Goal: Task Accomplishment & Management: Use online tool/utility

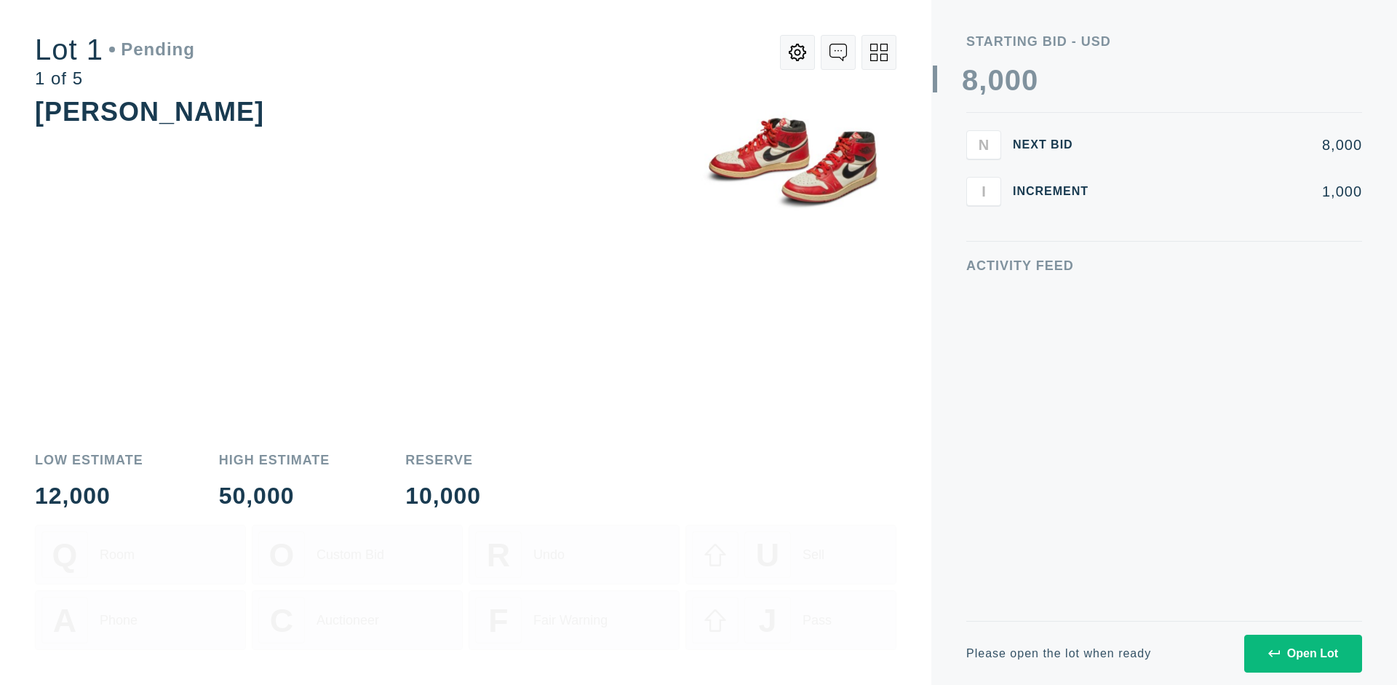
click at [1303, 653] on div "Open Lot" at bounding box center [1304, 653] width 70 height 13
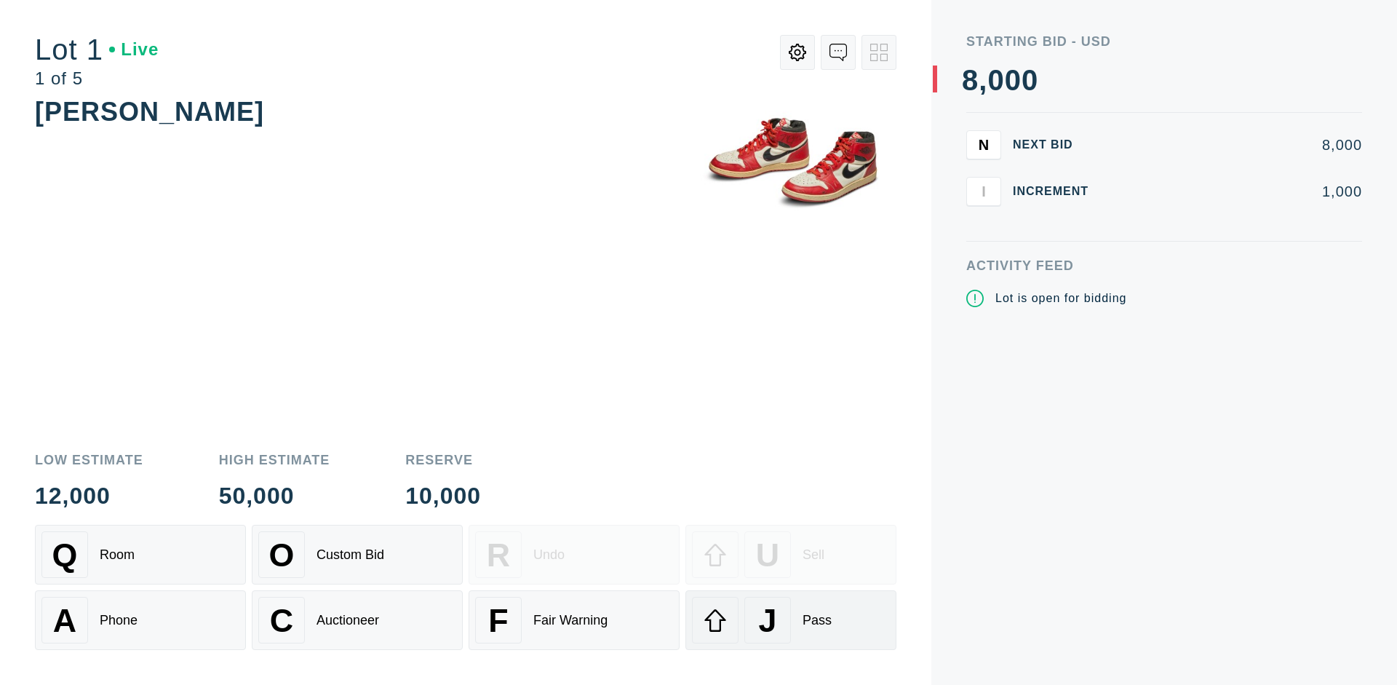
click at [791, 620] on div "J Pass" at bounding box center [791, 620] width 198 height 47
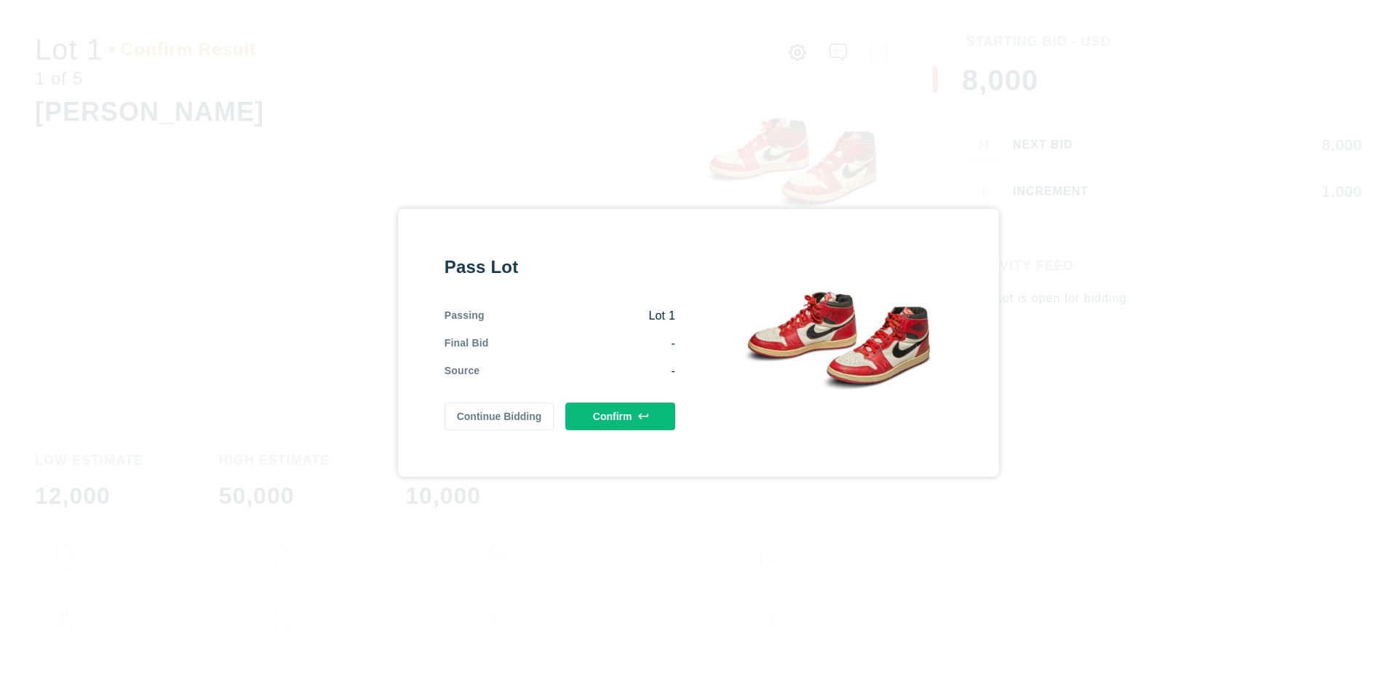
click at [621, 416] on button "Confirm" at bounding box center [621, 416] width 110 height 28
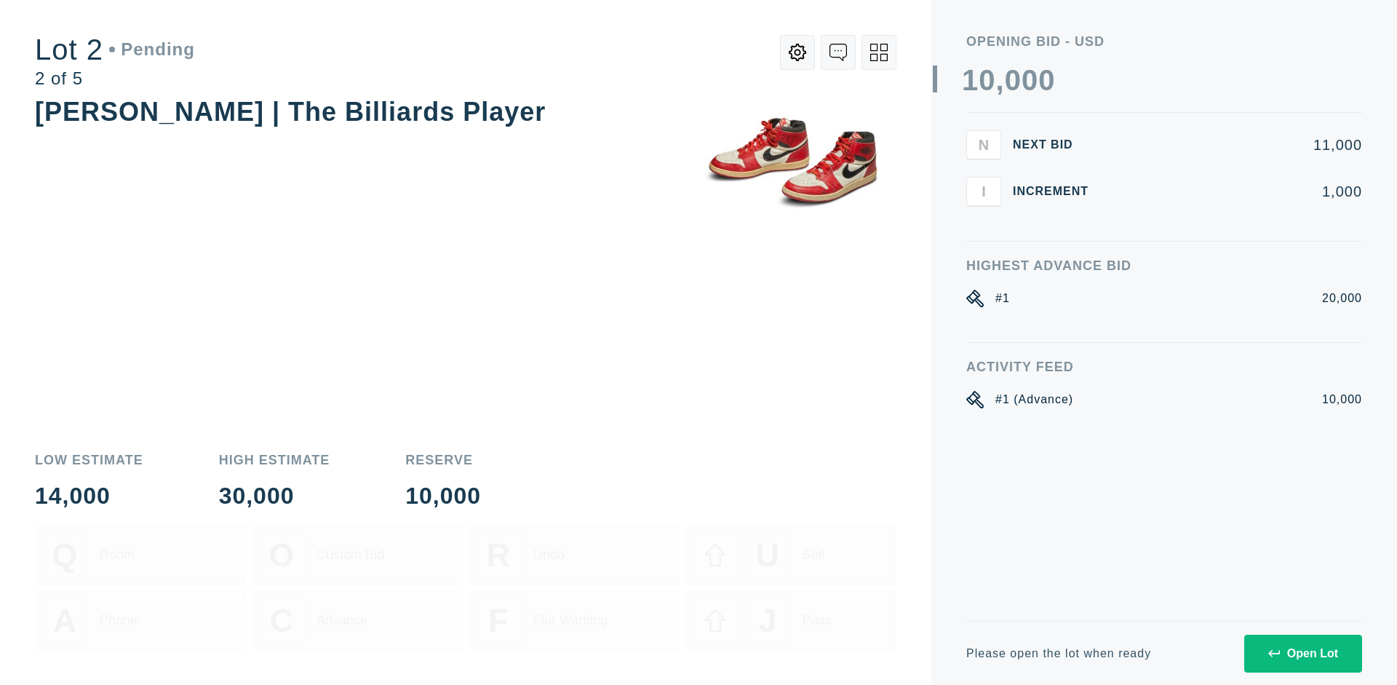
click at [1303, 653] on div "Open Lot" at bounding box center [1304, 653] width 70 height 13
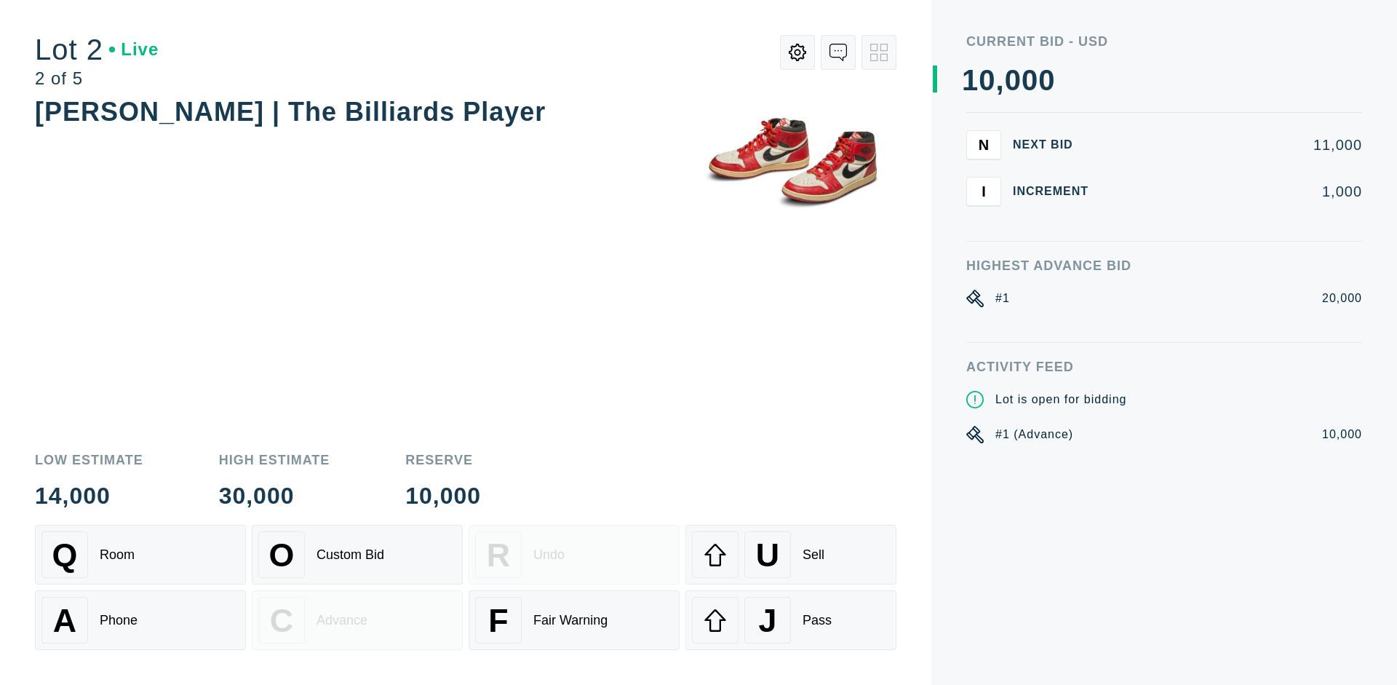
click at [791, 620] on div "J Pass" at bounding box center [791, 620] width 198 height 47
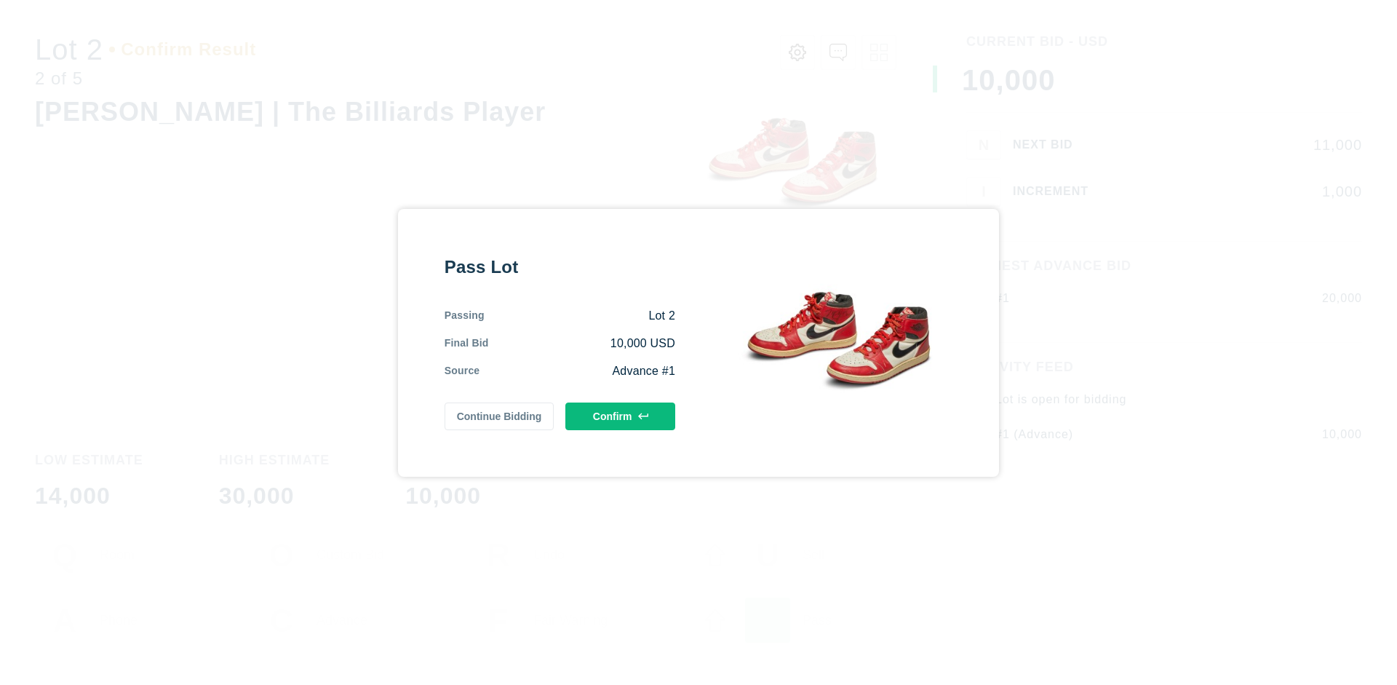
click at [621, 413] on button "Confirm" at bounding box center [621, 416] width 110 height 28
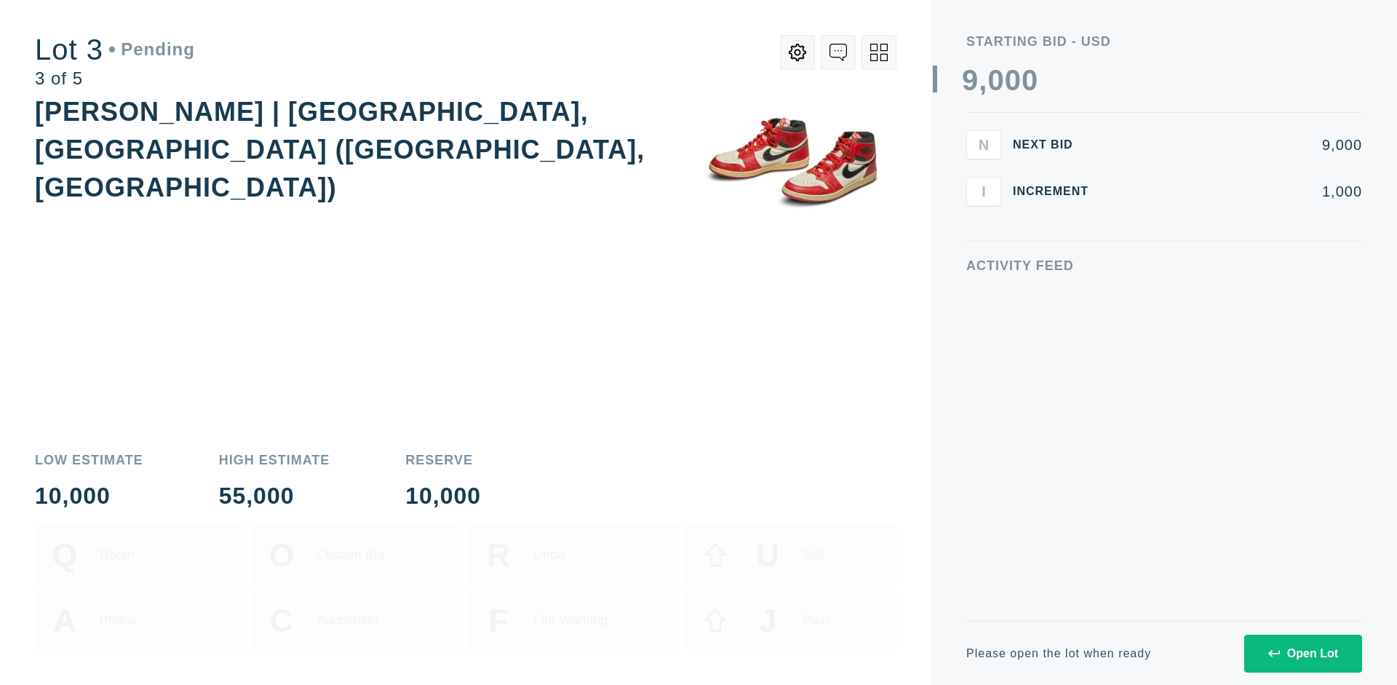
click at [1303, 653] on div "Open Lot" at bounding box center [1304, 653] width 70 height 13
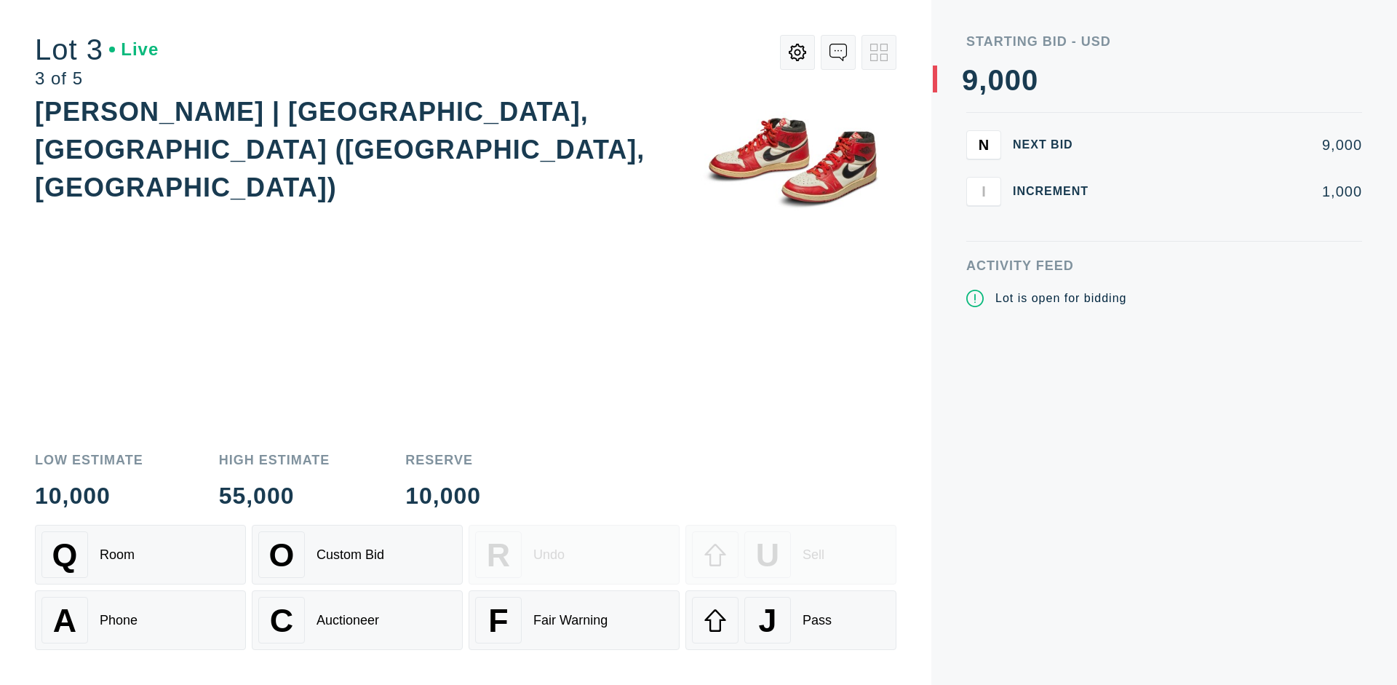
click at [791, 620] on div "J Pass" at bounding box center [791, 620] width 198 height 47
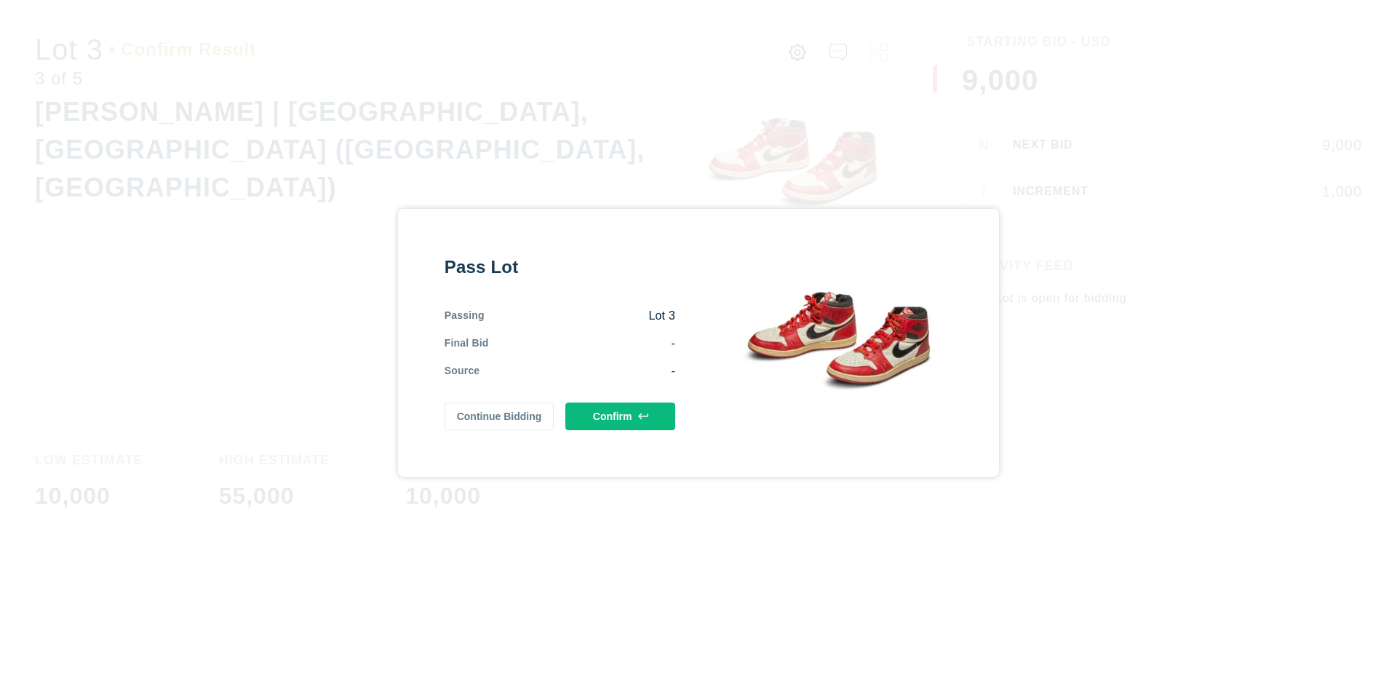
click at [621, 416] on button "Confirm" at bounding box center [621, 416] width 110 height 28
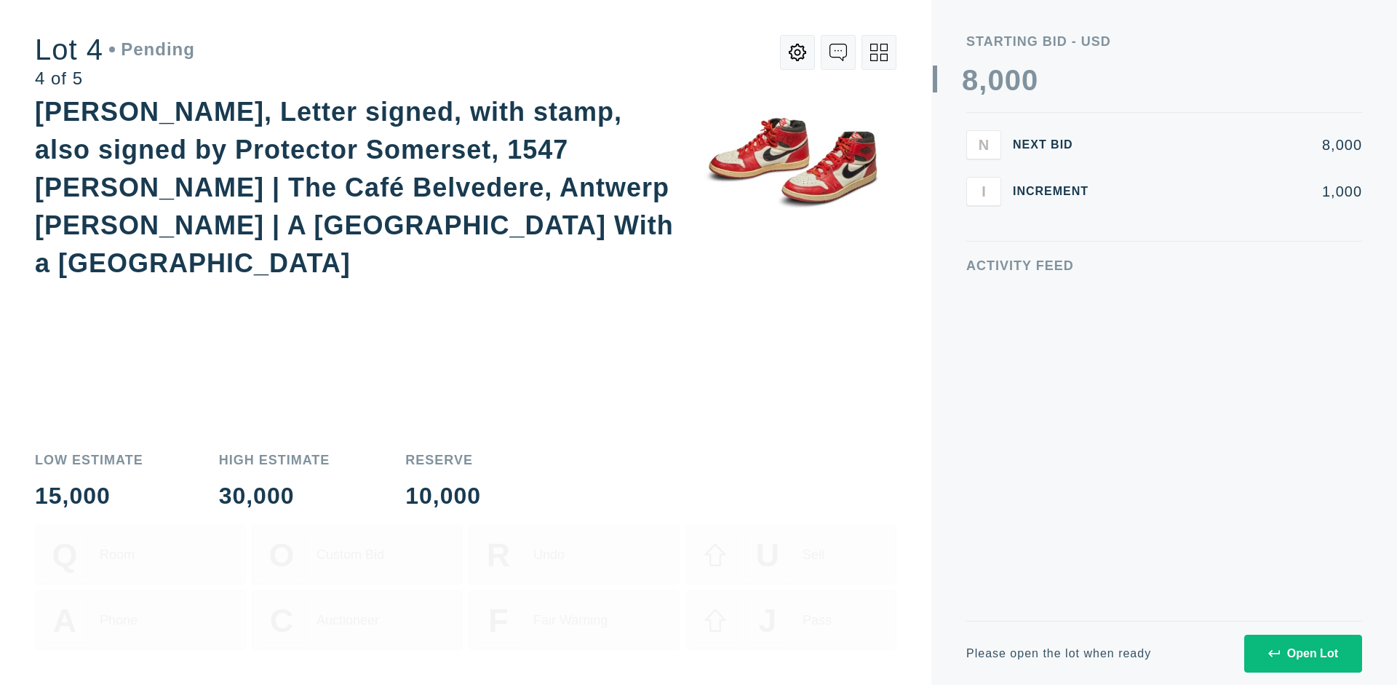
click at [879, 52] on icon at bounding box center [878, 52] width 17 height 17
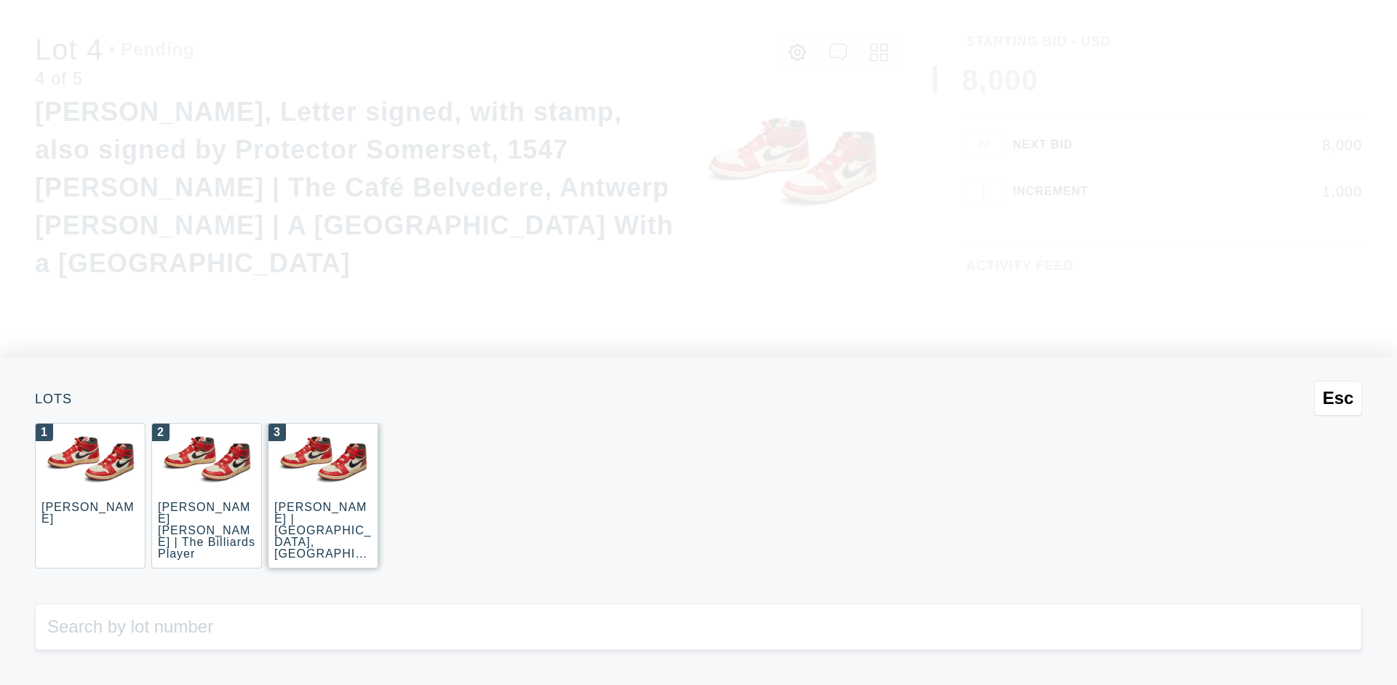
click at [323, 496] on div "3 JOAQUÍN SOROLLA | La Caleta, Málaga (La Caleta Beach, Málaga)" at bounding box center [323, 496] width 111 height 146
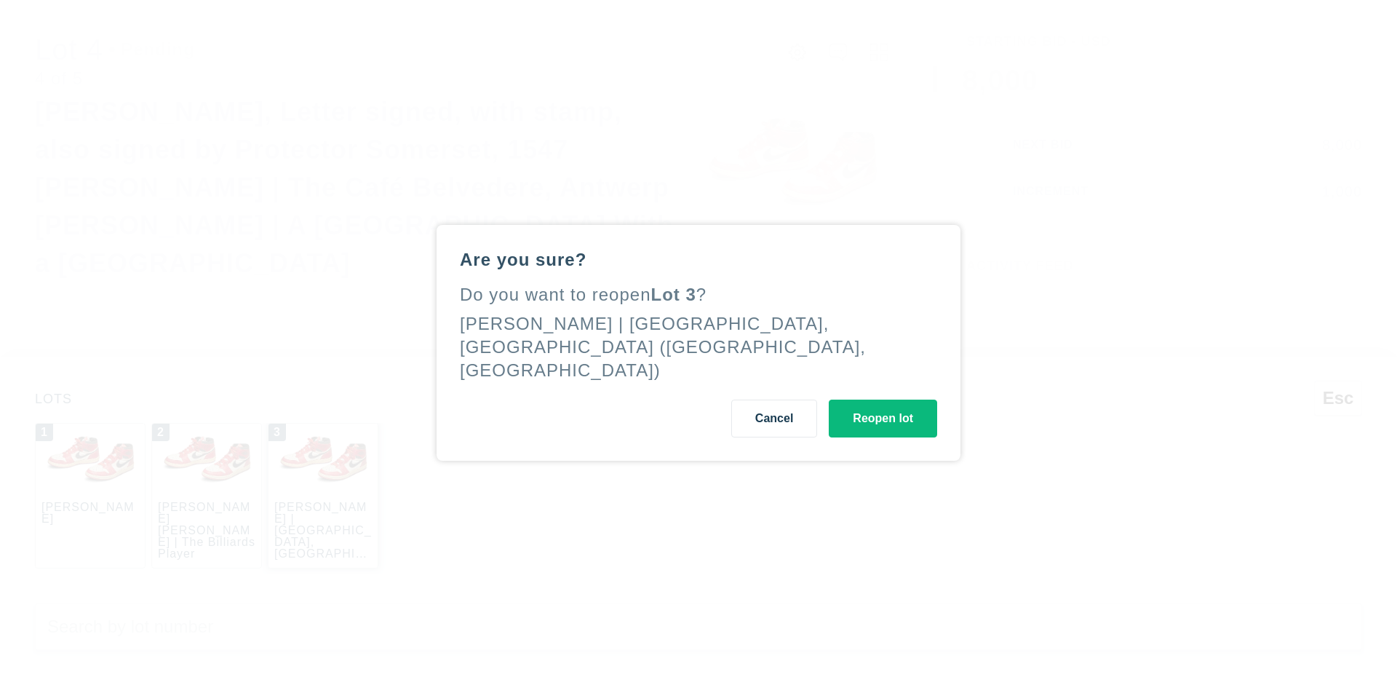
click at [883, 406] on button "Reopen lot" at bounding box center [883, 419] width 108 height 38
